Goal: Task Accomplishment & Management: Manage account settings

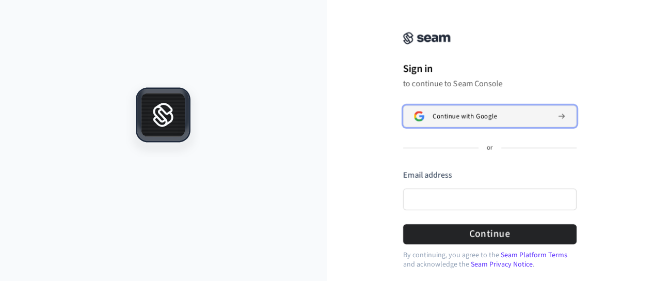
click at [467, 114] on span "Continue with Google" at bounding box center [465, 116] width 65 height 8
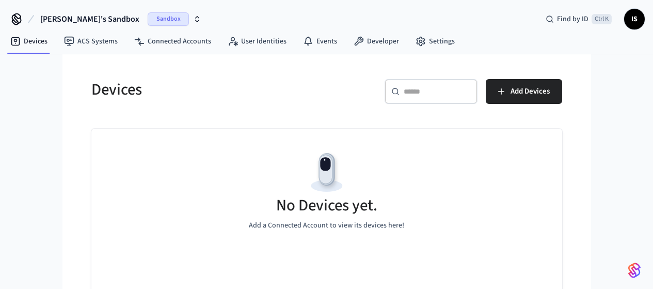
click at [193, 21] on icon "button" at bounding box center [197, 19] width 8 height 8
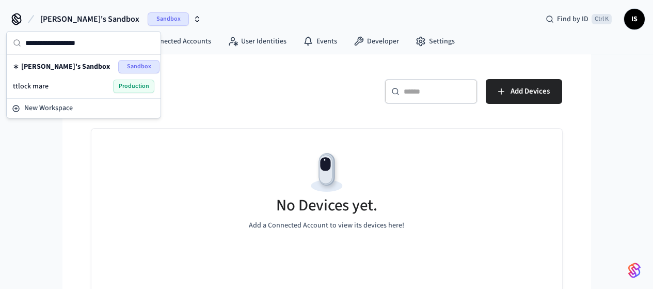
click at [123, 86] on span "Production" at bounding box center [133, 86] width 41 height 13
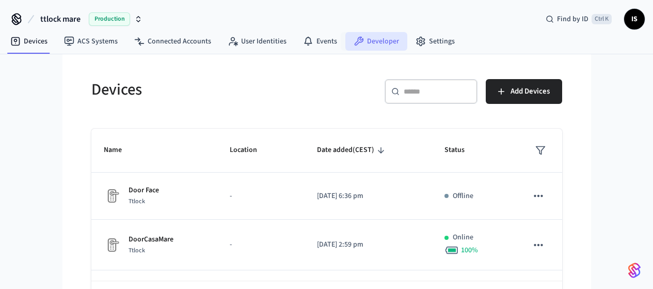
click at [378, 43] on link "Developer" at bounding box center [377, 41] width 62 height 19
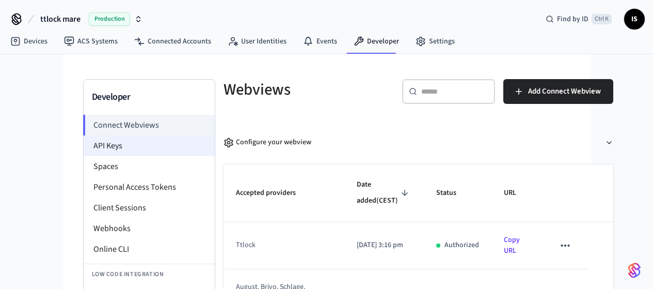
click at [84, 144] on li "API Keys" at bounding box center [149, 145] width 131 height 21
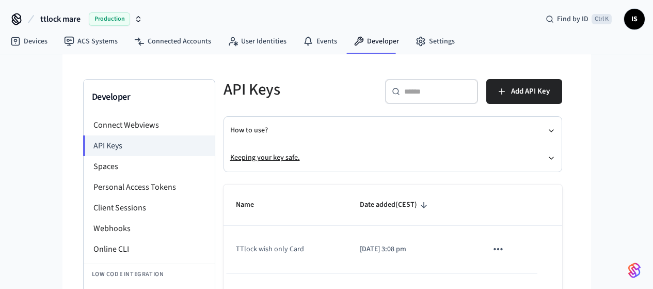
scroll to position [52, 0]
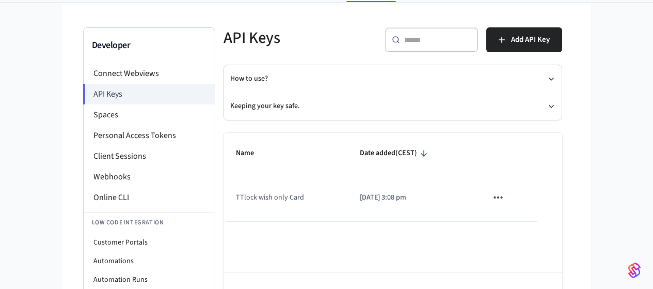
click at [503, 198] on icon "sticky table" at bounding box center [498, 197] width 9 height 2
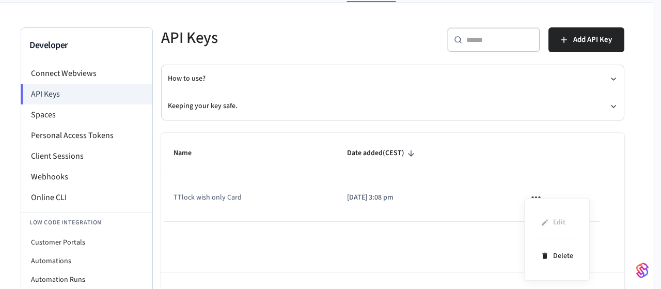
click at [332, 248] on div at bounding box center [330, 144] width 661 height 289
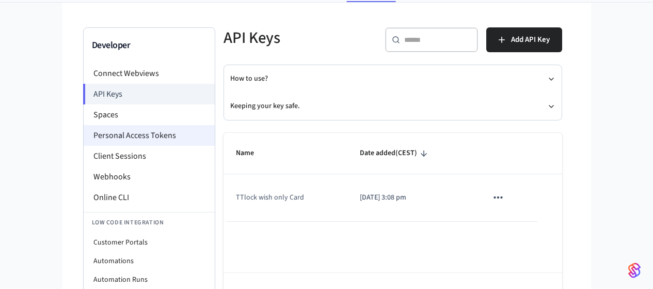
click at [96, 136] on li "Personal Access Tokens" at bounding box center [149, 135] width 131 height 21
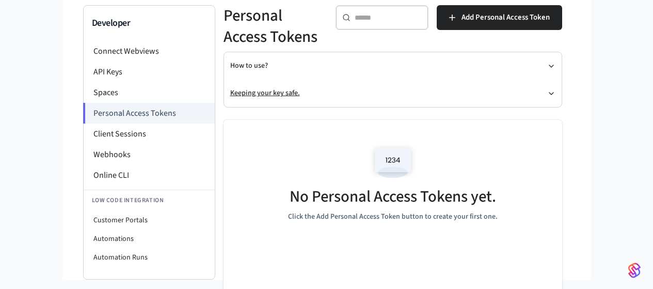
scroll to position [85, 0]
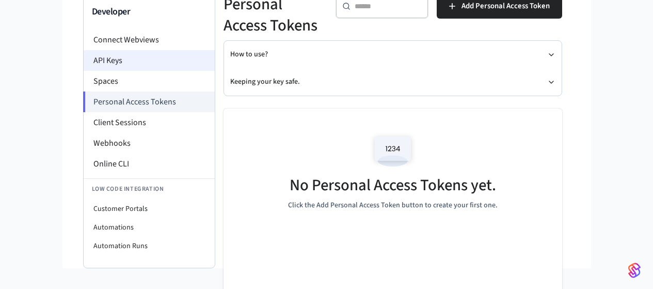
click at [84, 59] on li "API Keys" at bounding box center [149, 60] width 131 height 21
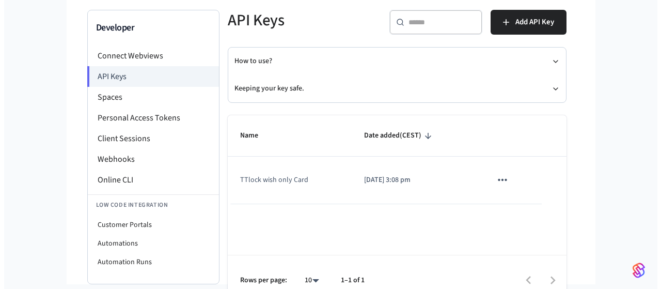
scroll to position [85, 0]
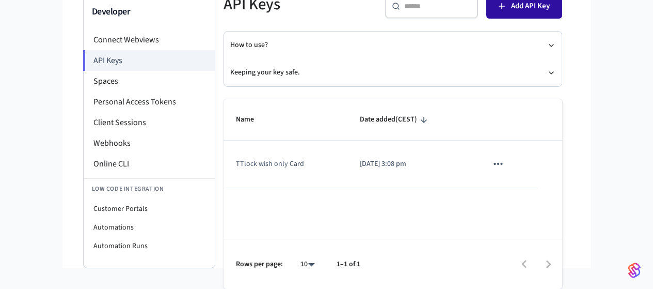
click at [563, 13] on button "Add API Key" at bounding box center [525, 6] width 76 height 25
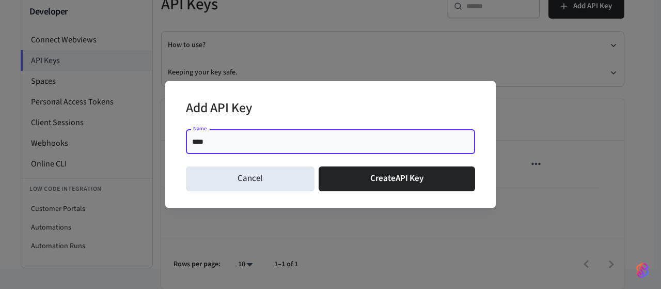
type input "********"
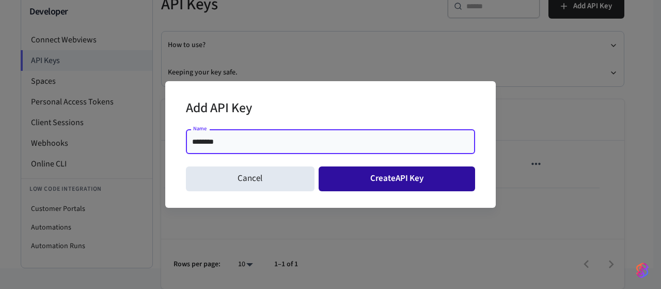
click at [358, 178] on button "Create API Key" at bounding box center [397, 178] width 157 height 25
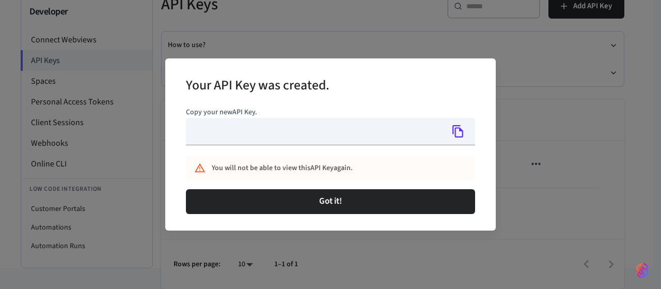
type input "**********"
click at [463, 131] on icon "Copy" at bounding box center [457, 131] width 11 height 12
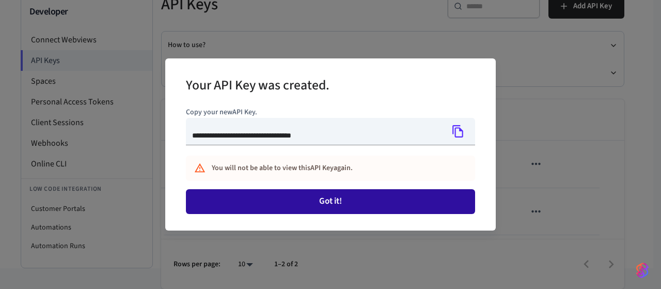
click at [372, 197] on button "Got it!" at bounding box center [330, 201] width 289 height 25
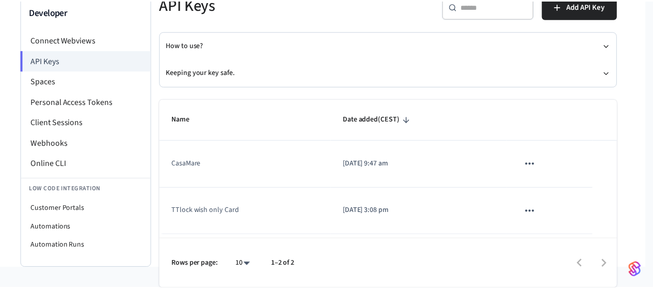
scroll to position [79, 0]
